Goal: Contribute content: Add original content to the website for others to see

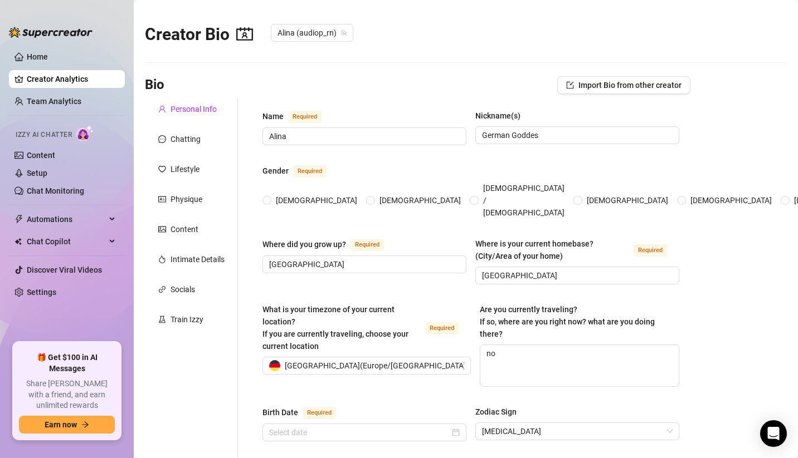
radio input "true"
type input "[DATE]"
click at [55, 154] on link "Content" at bounding box center [41, 155] width 28 height 9
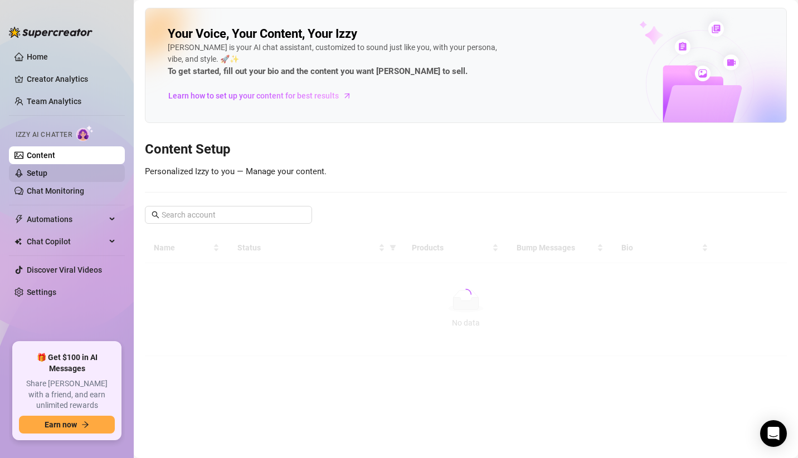
click at [47, 172] on link "Setup" at bounding box center [37, 173] width 21 height 9
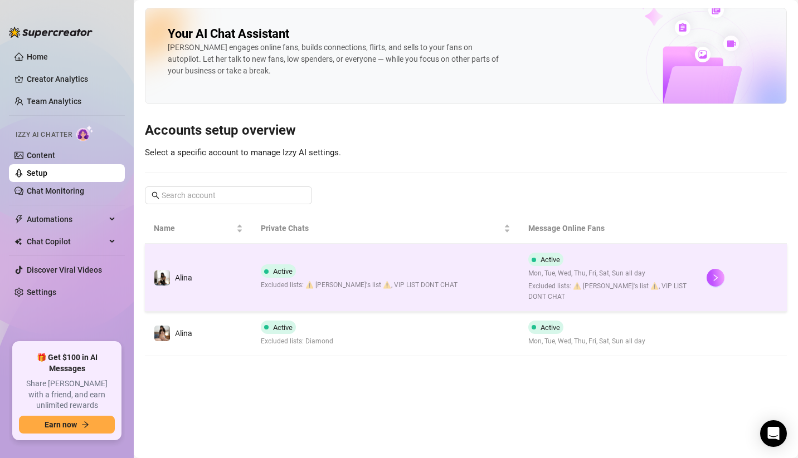
click at [276, 271] on span "Active" at bounding box center [282, 271] width 19 height 8
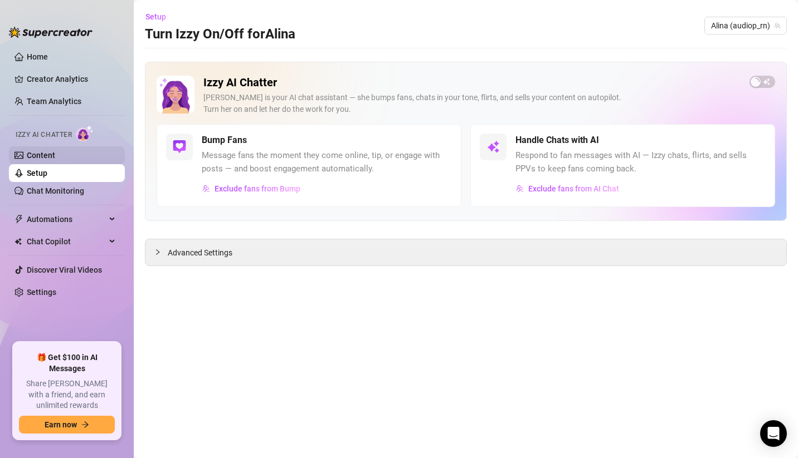
click at [55, 154] on link "Content" at bounding box center [41, 155] width 28 height 9
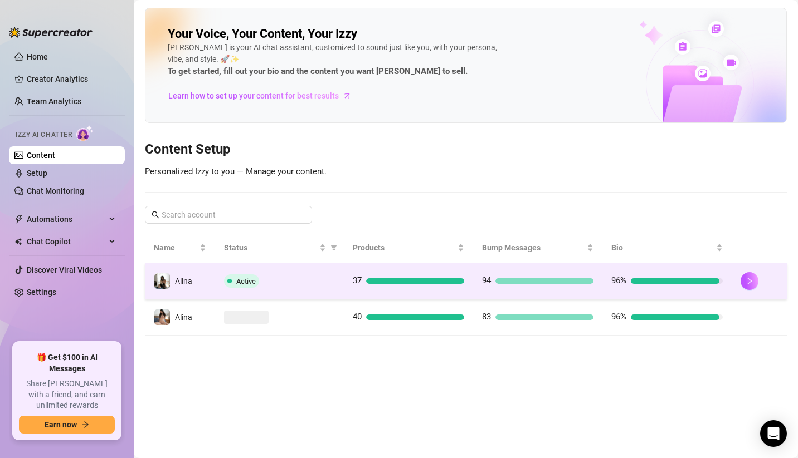
click at [284, 277] on div "Active" at bounding box center [279, 281] width 111 height 13
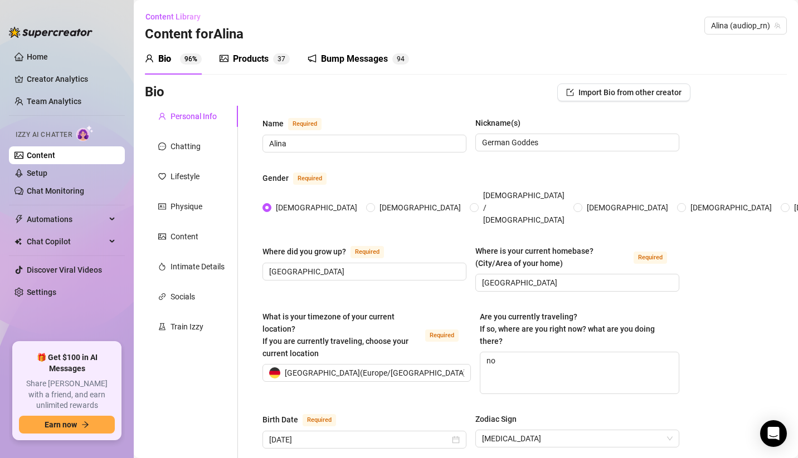
click at [258, 57] on div "Products" at bounding box center [251, 58] width 36 height 13
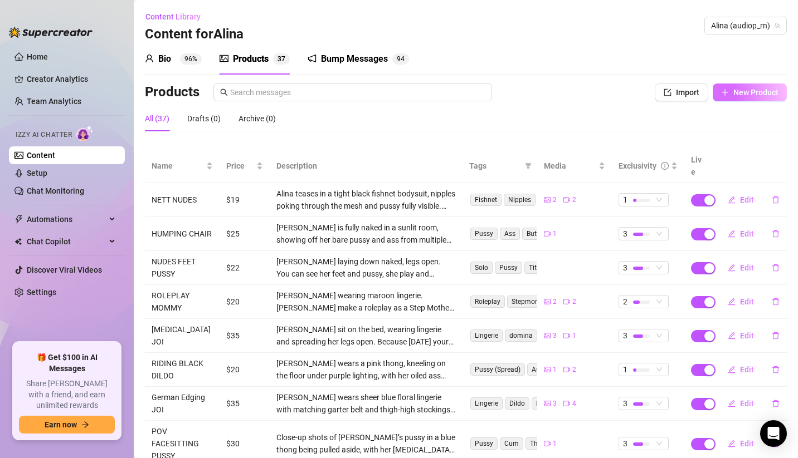
click at [749, 88] on span "New Product" at bounding box center [755, 92] width 45 height 9
type textarea "Type your message here..."
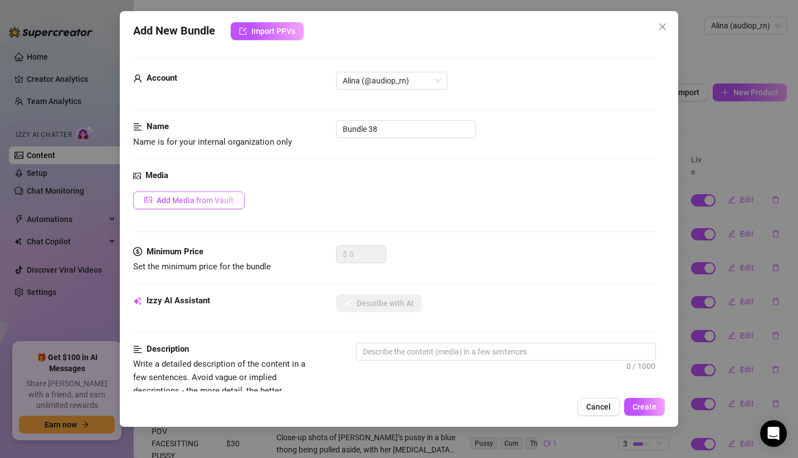
click at [221, 199] on span "Add Media from Vault" at bounding box center [194, 200] width 77 height 9
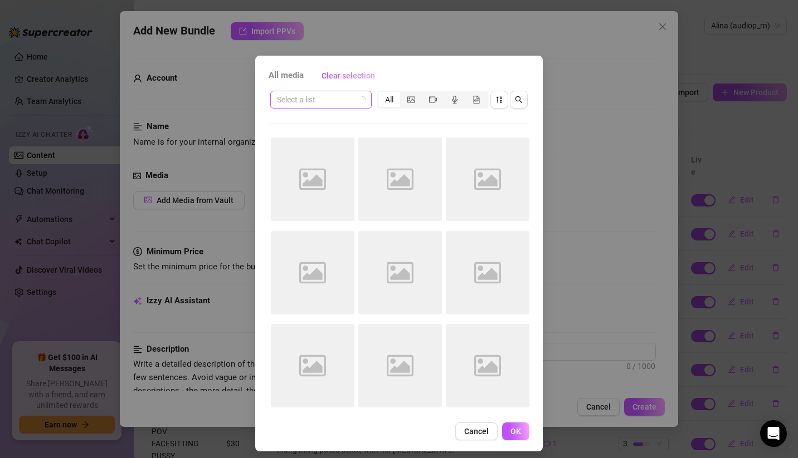
click at [359, 100] on icon "loading" at bounding box center [362, 99] width 7 height 7
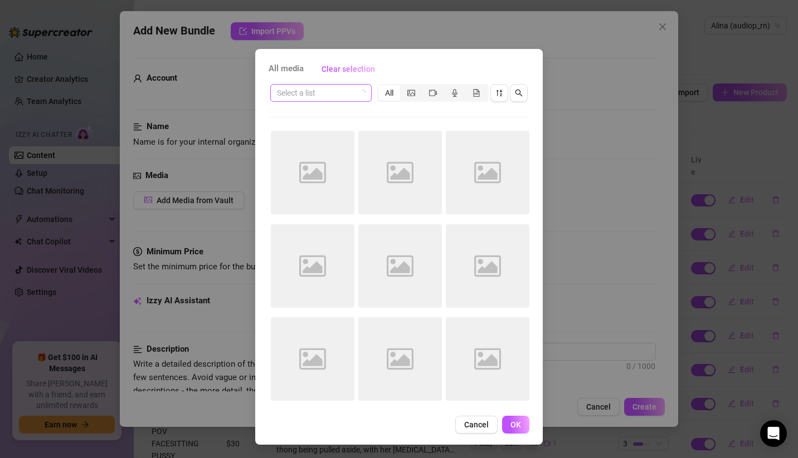
click at [349, 96] on input "search" at bounding box center [316, 93] width 78 height 17
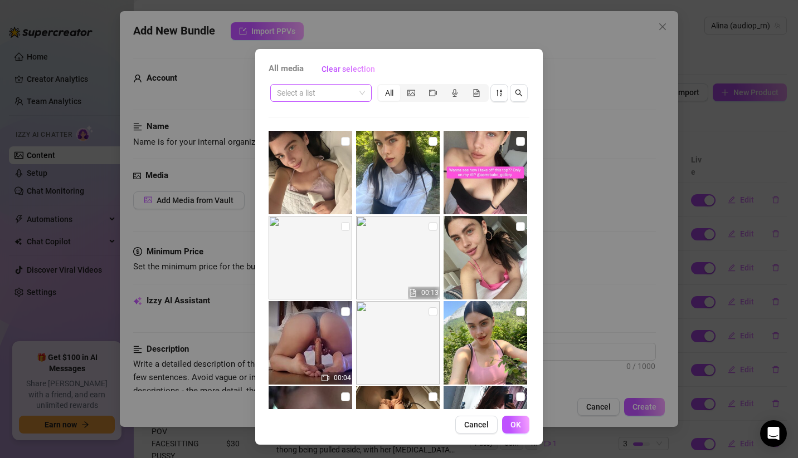
click at [353, 87] on span at bounding box center [321, 93] width 88 height 17
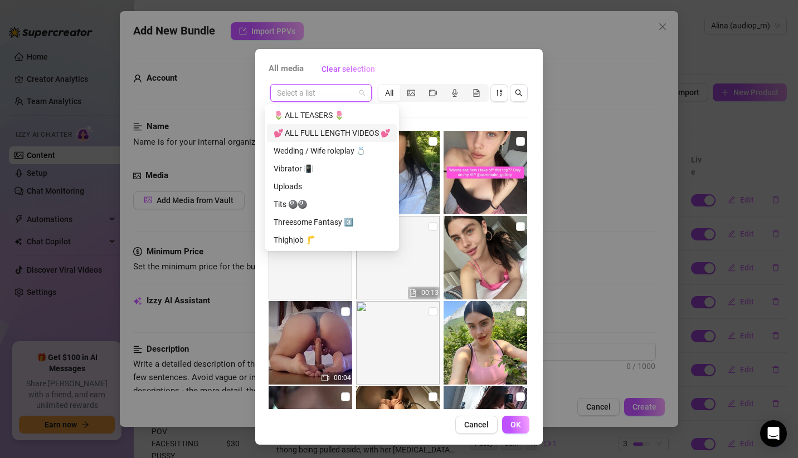
click at [347, 134] on div "💕 ALL FULL LENGTH VIDEOS 💕" at bounding box center [331, 133] width 116 height 12
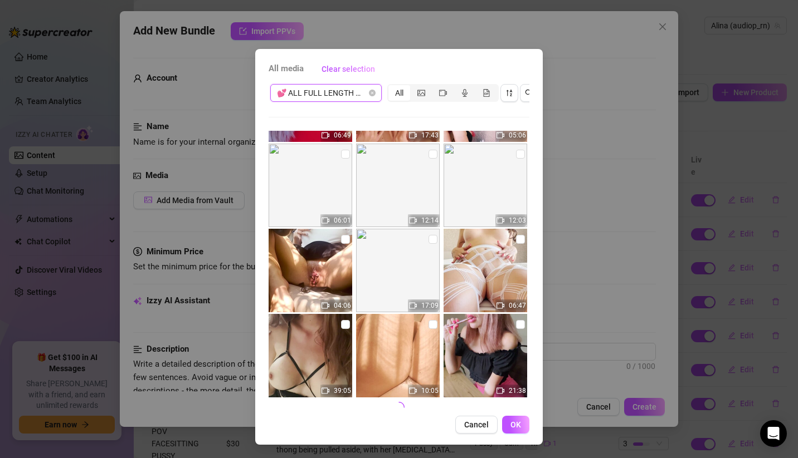
scroll to position [419, 0]
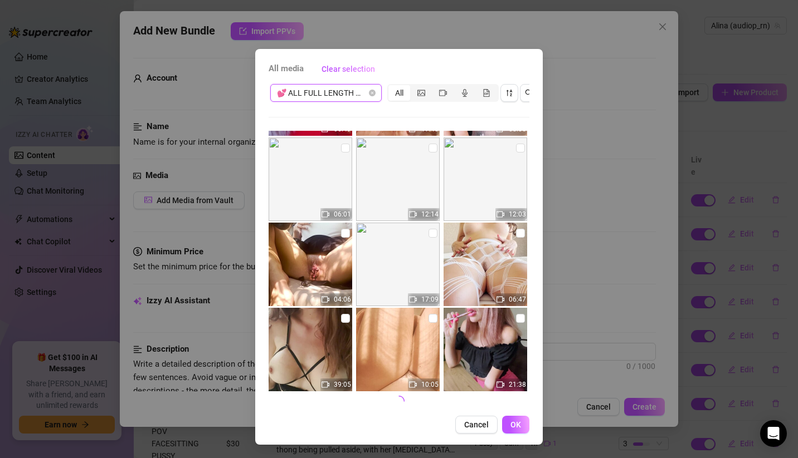
drag, startPoint x: 356, startPoint y: 292, endPoint x: 355, endPoint y: 285, distance: 6.7
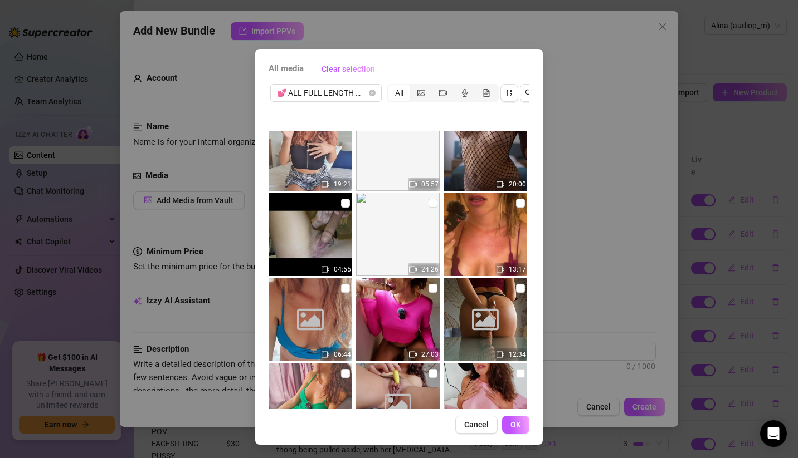
scroll to position [967, 0]
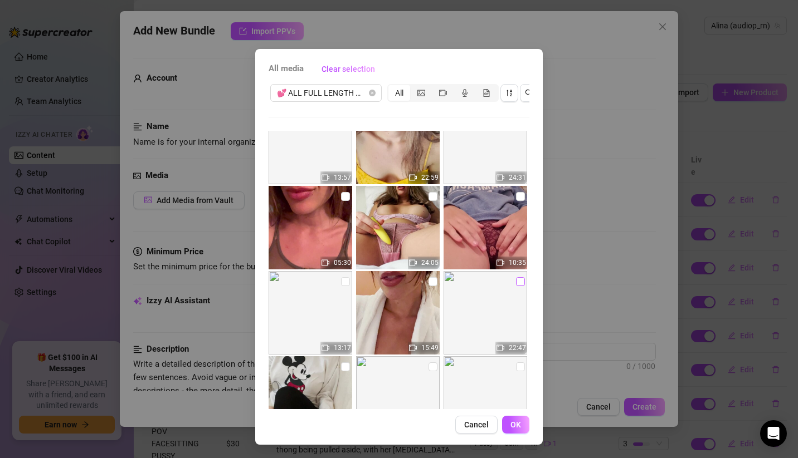
click at [516, 277] on input "checkbox" at bounding box center [520, 281] width 9 height 9
checkbox input "true"
click at [510, 422] on span "OK" at bounding box center [515, 424] width 11 height 9
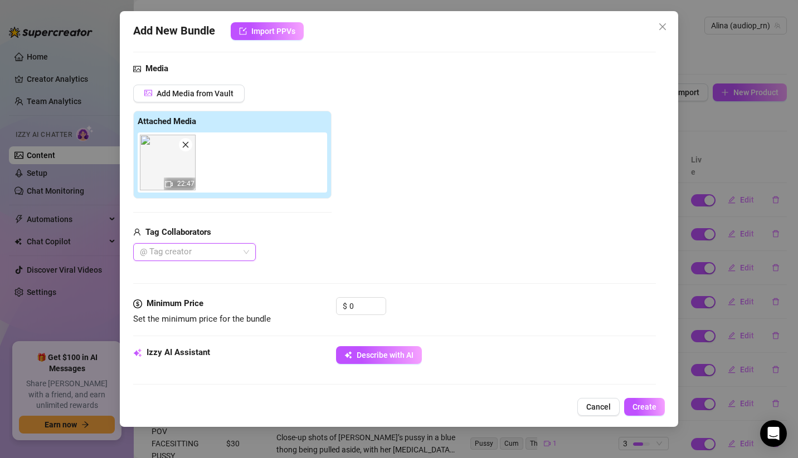
scroll to position [200, 0]
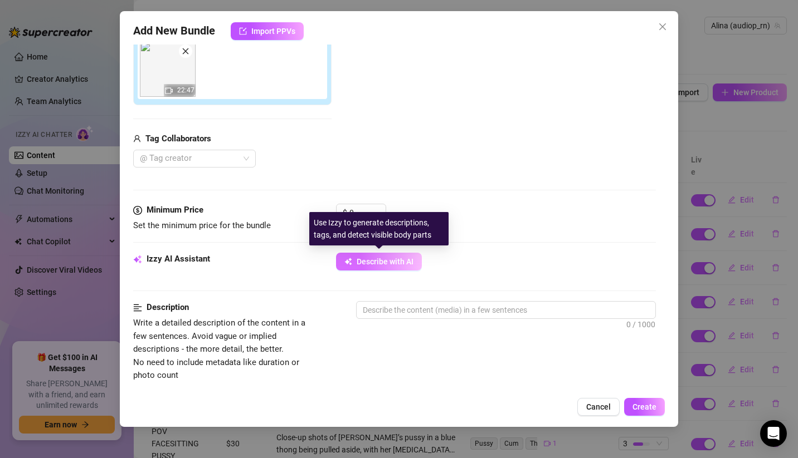
click at [399, 261] on span "Describe with AI" at bounding box center [384, 261] width 57 height 9
click at [397, 257] on span "Describe with AI" at bounding box center [384, 261] width 57 height 9
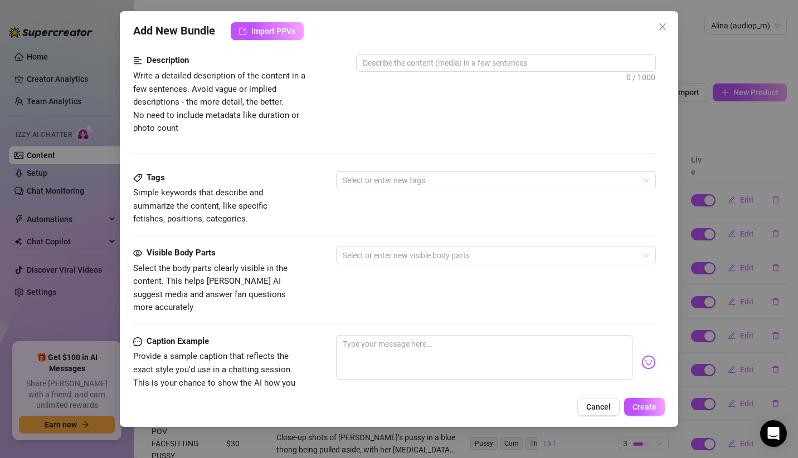
scroll to position [335, 0]
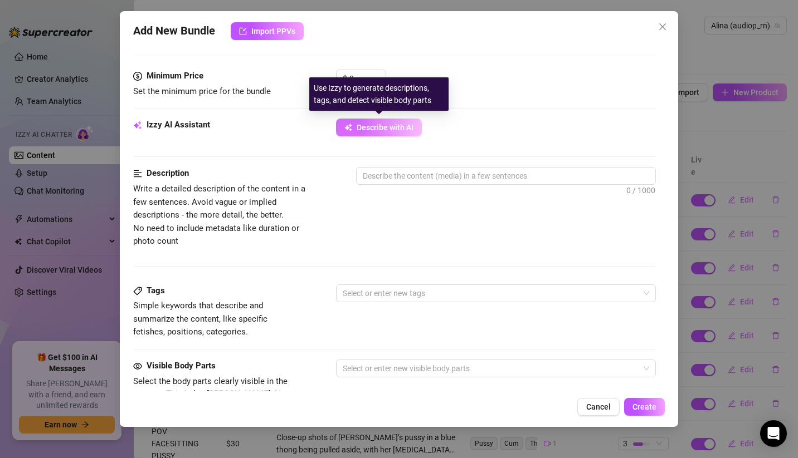
click at [371, 131] on button "Describe with AI" at bounding box center [379, 128] width 86 height 18
click at [375, 119] on button "Describe with AI" at bounding box center [379, 128] width 86 height 18
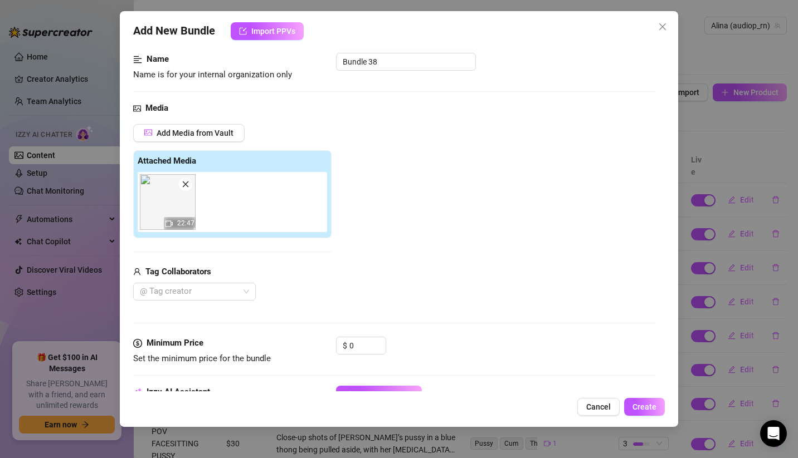
scroll to position [1, 0]
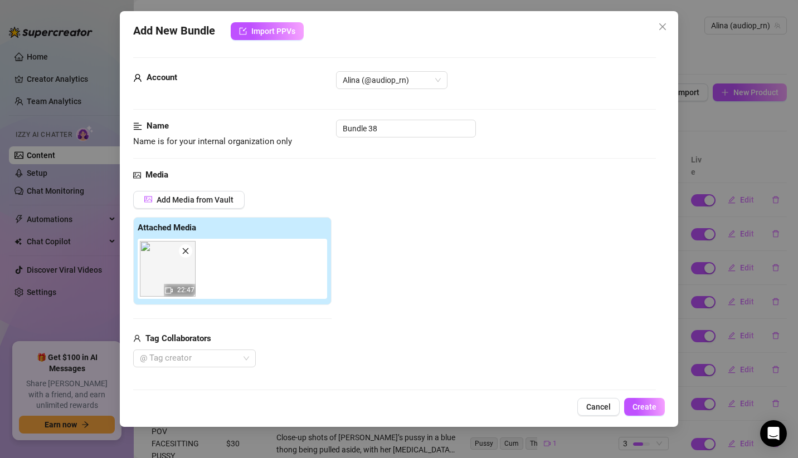
click at [188, 249] on icon "close" at bounding box center [186, 251] width 8 height 8
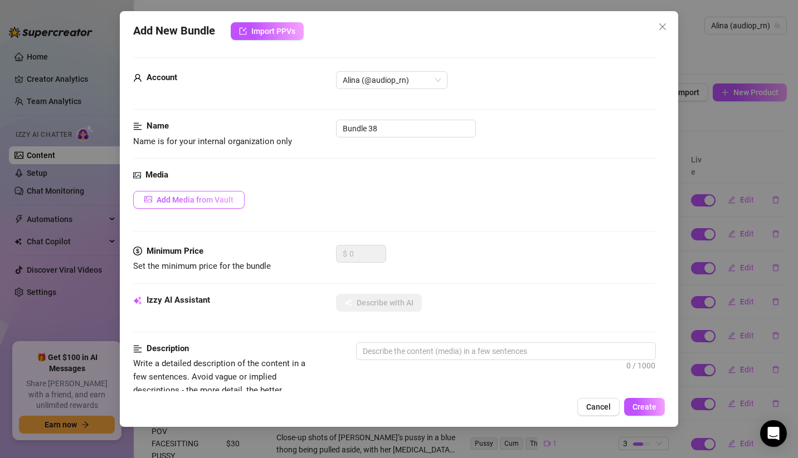
click at [185, 197] on span "Add Media from Vault" at bounding box center [194, 199] width 77 height 9
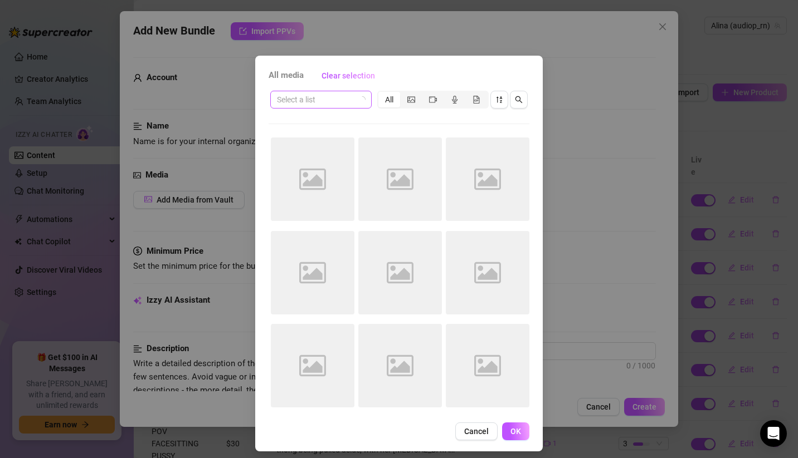
click at [337, 103] on input "search" at bounding box center [316, 99] width 78 height 17
click at [359, 99] on icon "loading" at bounding box center [362, 99] width 7 height 7
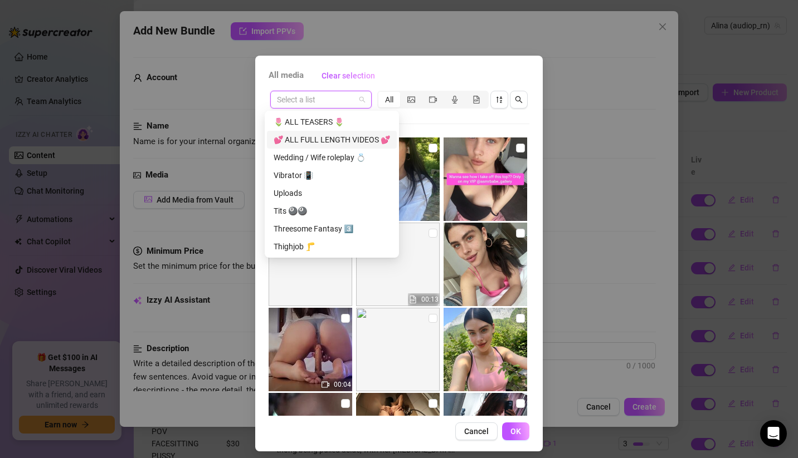
click at [359, 140] on div "💕 ALL FULL LENGTH VIDEOS 💕" at bounding box center [331, 140] width 116 height 12
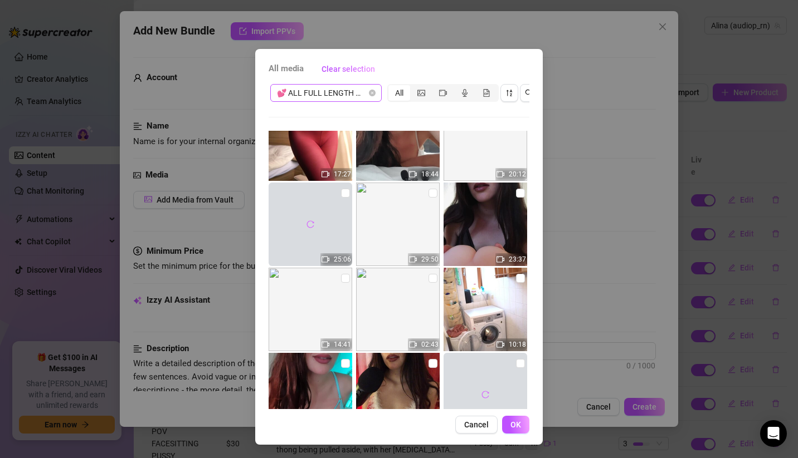
scroll to position [2339, 0]
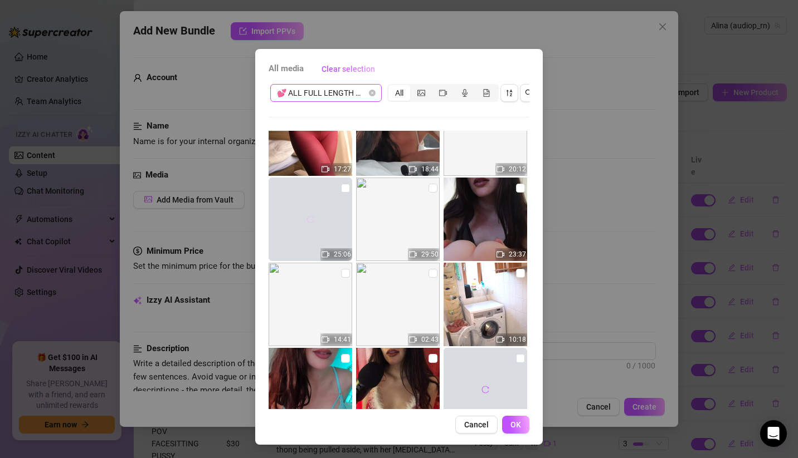
click at [311, 211] on button "button" at bounding box center [310, 220] width 18 height 18
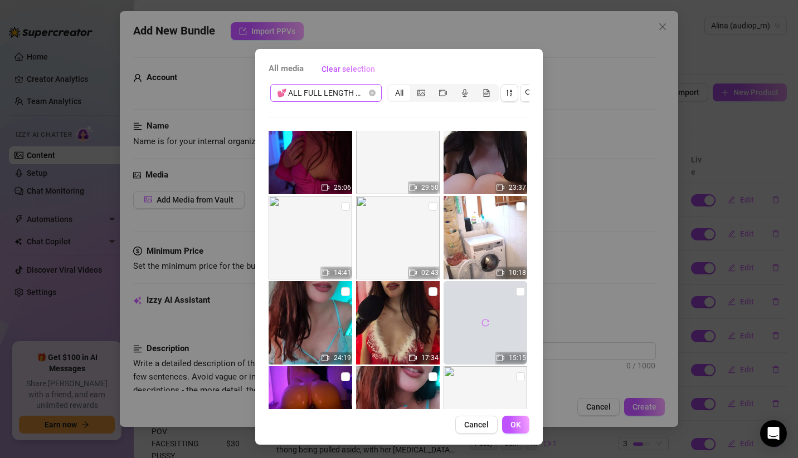
click at [485, 314] on div at bounding box center [485, 323] width 84 height 84
checkbox input "true"
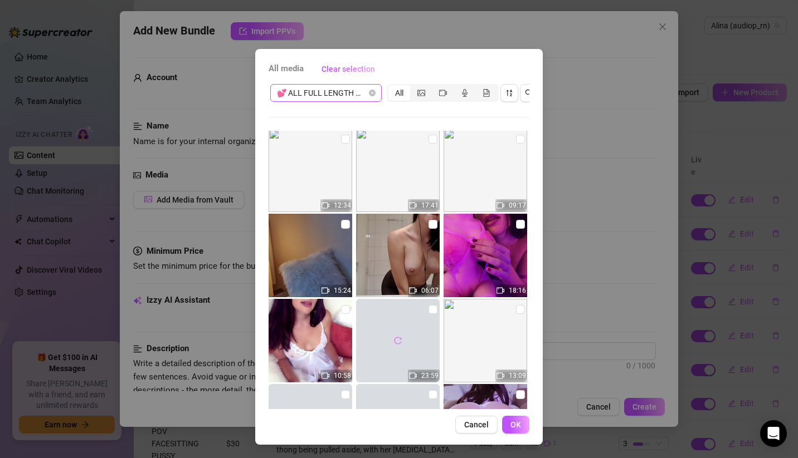
scroll to position [3074, 0]
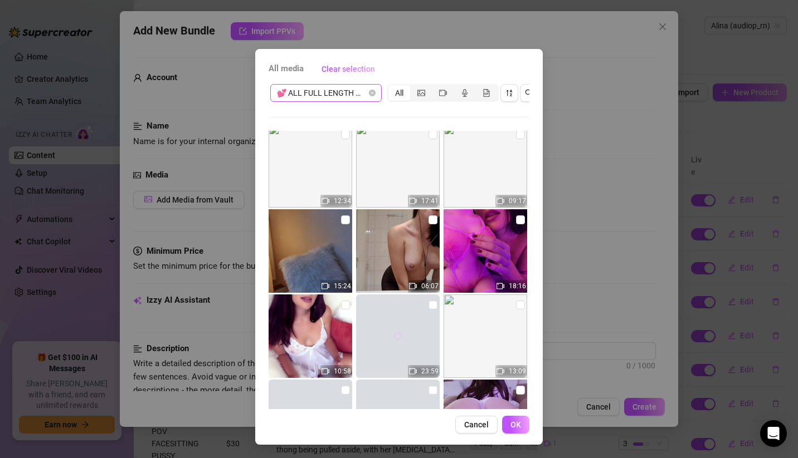
click at [394, 332] on icon "reload" at bounding box center [398, 336] width 8 height 8
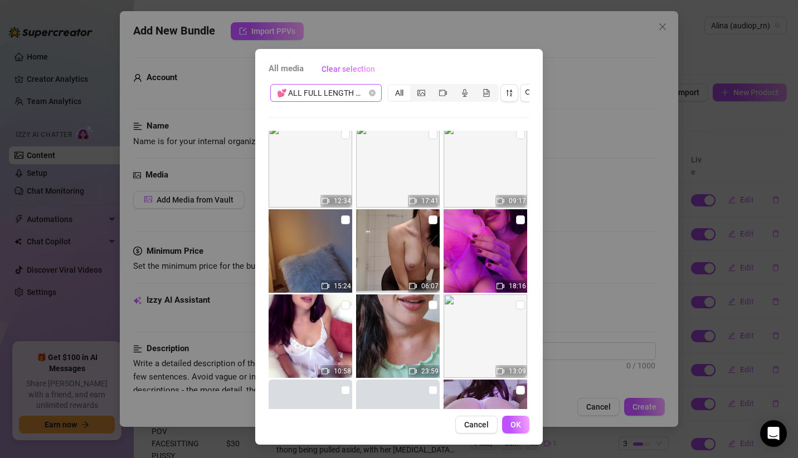
drag, startPoint x: 421, startPoint y: 294, endPoint x: 421, endPoint y: 301, distance: 7.2
click at [428, 301] on input "checkbox" at bounding box center [432, 305] width 9 height 9
checkbox input "true"
click at [511, 428] on span "OK" at bounding box center [515, 424] width 11 height 9
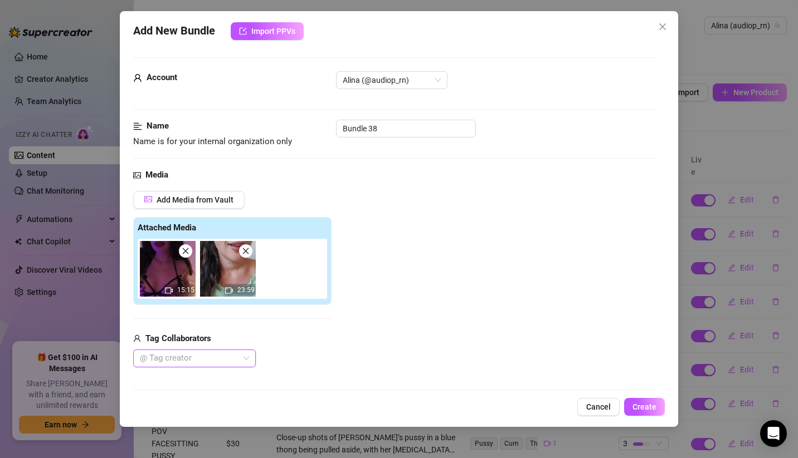
click at [183, 252] on icon "close" at bounding box center [185, 251] width 6 height 6
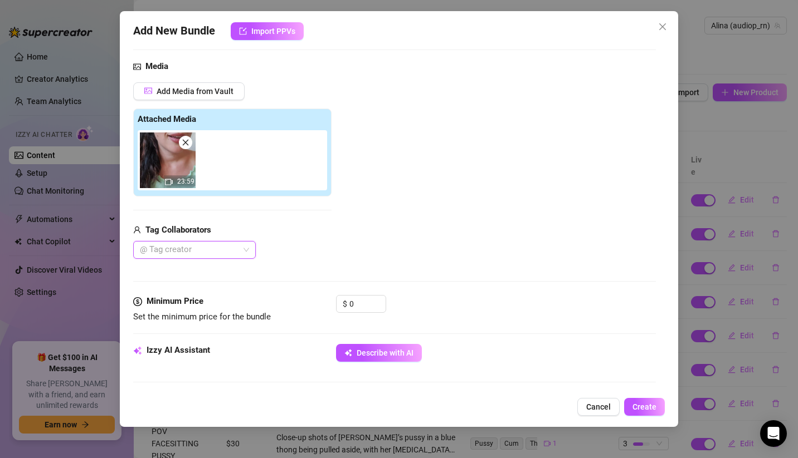
scroll to position [335, 0]
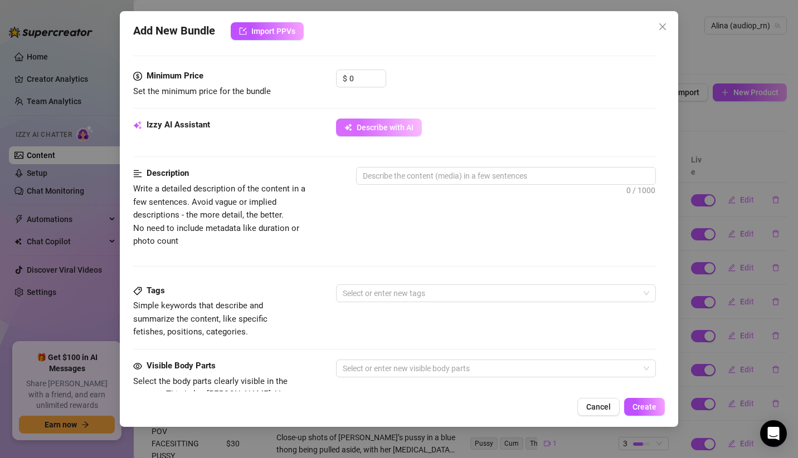
click at [391, 123] on span "Describe with AI" at bounding box center [384, 127] width 57 height 9
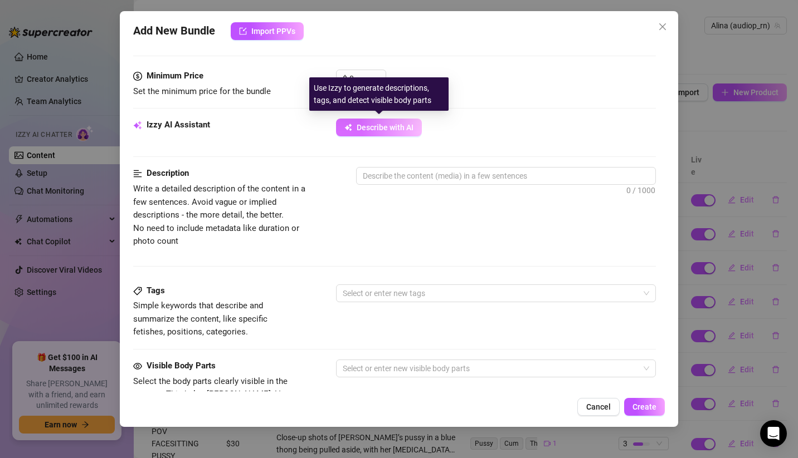
click at [389, 127] on span "Describe with AI" at bounding box center [384, 127] width 57 height 9
